Goal: Task Accomplishment & Management: Complete application form

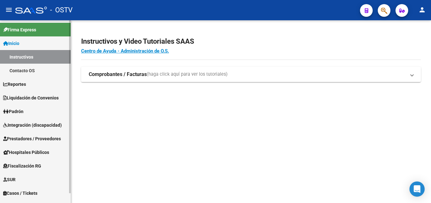
click at [35, 139] on span "Prestadores / Proveedores" at bounding box center [32, 138] width 58 height 7
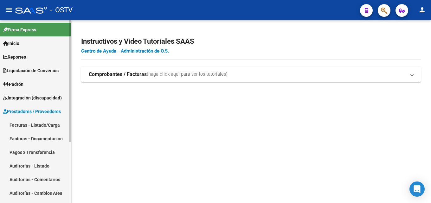
click at [39, 135] on link "Facturas - Documentación" at bounding box center [35, 139] width 71 height 14
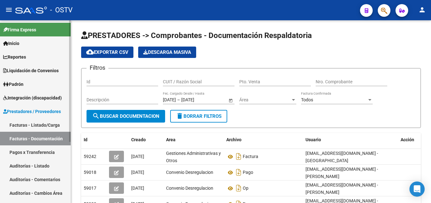
click at [50, 153] on link "Pagos x Transferencia" at bounding box center [35, 153] width 71 height 14
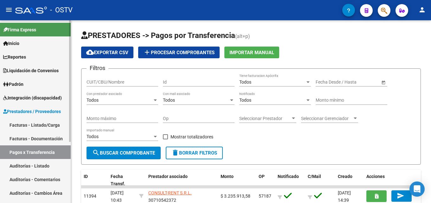
click at [44, 141] on link "Facturas - Documentación" at bounding box center [35, 139] width 71 height 14
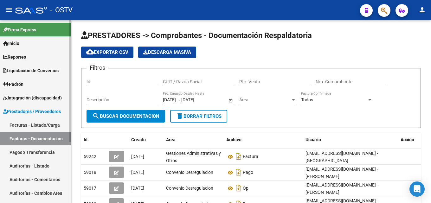
click at [49, 125] on link "Facturas - Listado/Carga" at bounding box center [35, 125] width 71 height 14
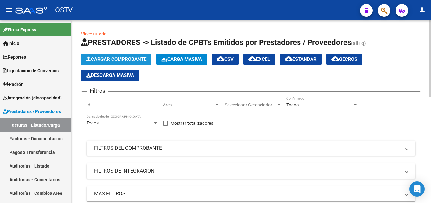
click at [110, 56] on span "Cargar Comprobante" at bounding box center [116, 59] width 60 height 6
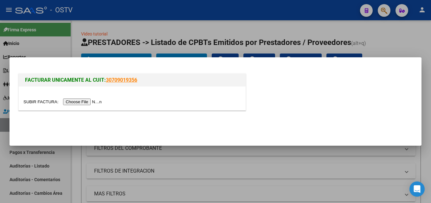
click at [90, 99] on input "file" at bounding box center [63, 102] width 80 height 7
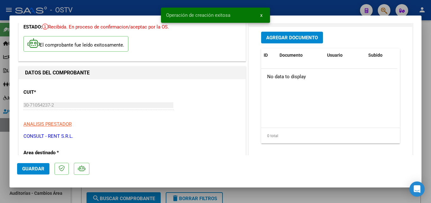
scroll to position [95, 0]
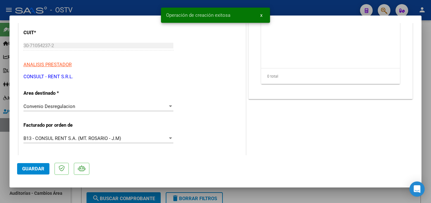
click at [162, 137] on div "B13 - CONSUL RENT S.A. (MT. ROSARIO - J.M)" at bounding box center [95, 139] width 144 height 6
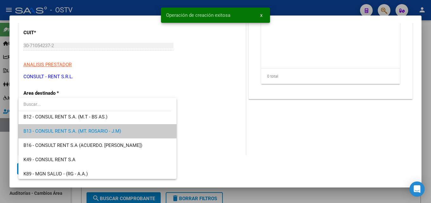
scroll to position [19, 0]
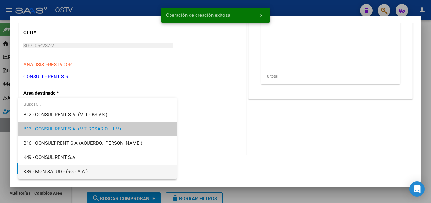
click at [108, 169] on span "K89 - MGN SALUD - (RG - A.A.)" at bounding box center [97, 172] width 148 height 14
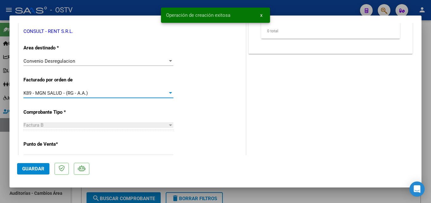
scroll to position [222, 0]
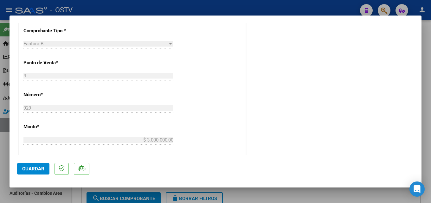
click at [42, 168] on span "Guardar" at bounding box center [33, 169] width 22 height 6
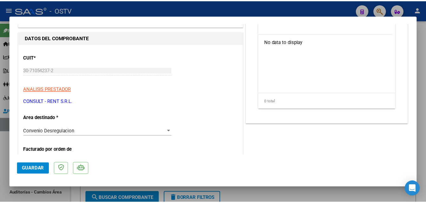
scroll to position [0, 0]
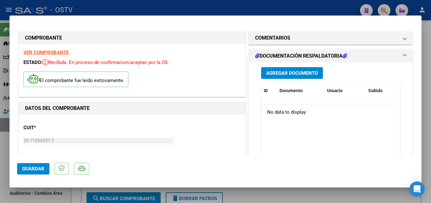
click at [315, 9] on div at bounding box center [215, 101] width 431 height 203
type input "$ 0,00"
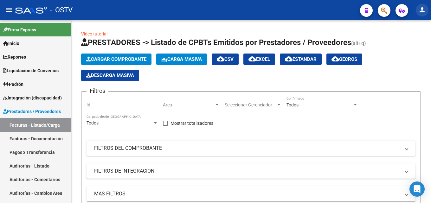
click at [426, 8] on mat-icon "person" at bounding box center [423, 10] width 8 height 8
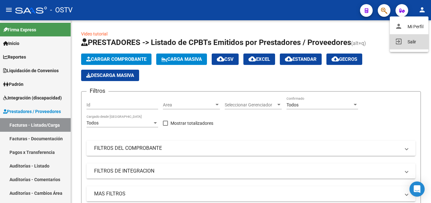
click at [409, 40] on button "exit_to_app Salir" at bounding box center [409, 41] width 39 height 15
